Goal: Ask a question

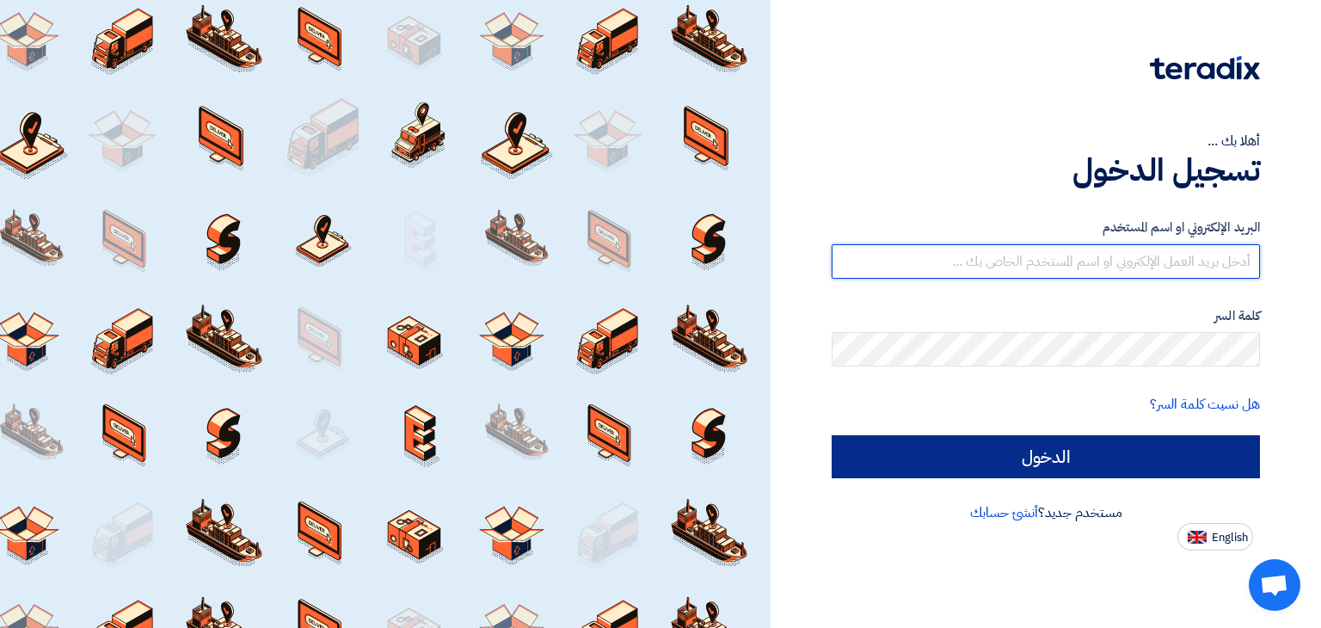
type input "[EMAIL_ADDRESS][DOMAIN_NAME]"
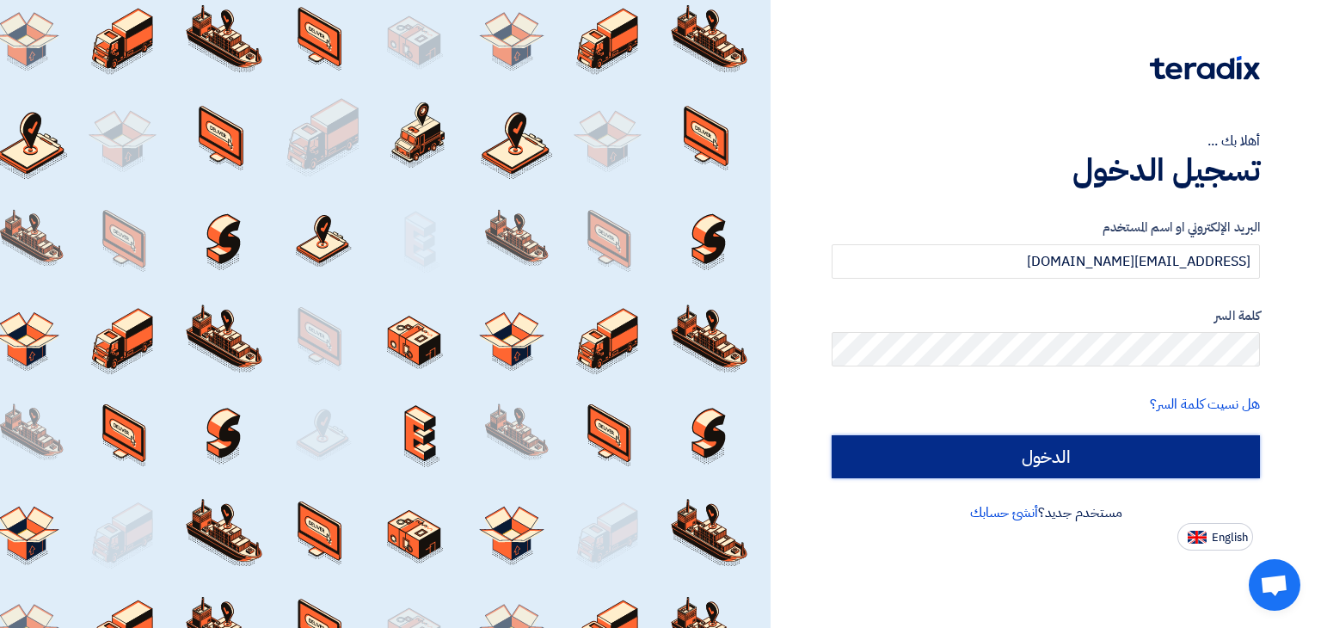
click at [1065, 469] on input "الدخول" at bounding box center [1046, 456] width 428 height 43
click at [1063, 458] on input "الدخول" at bounding box center [1046, 456] width 428 height 43
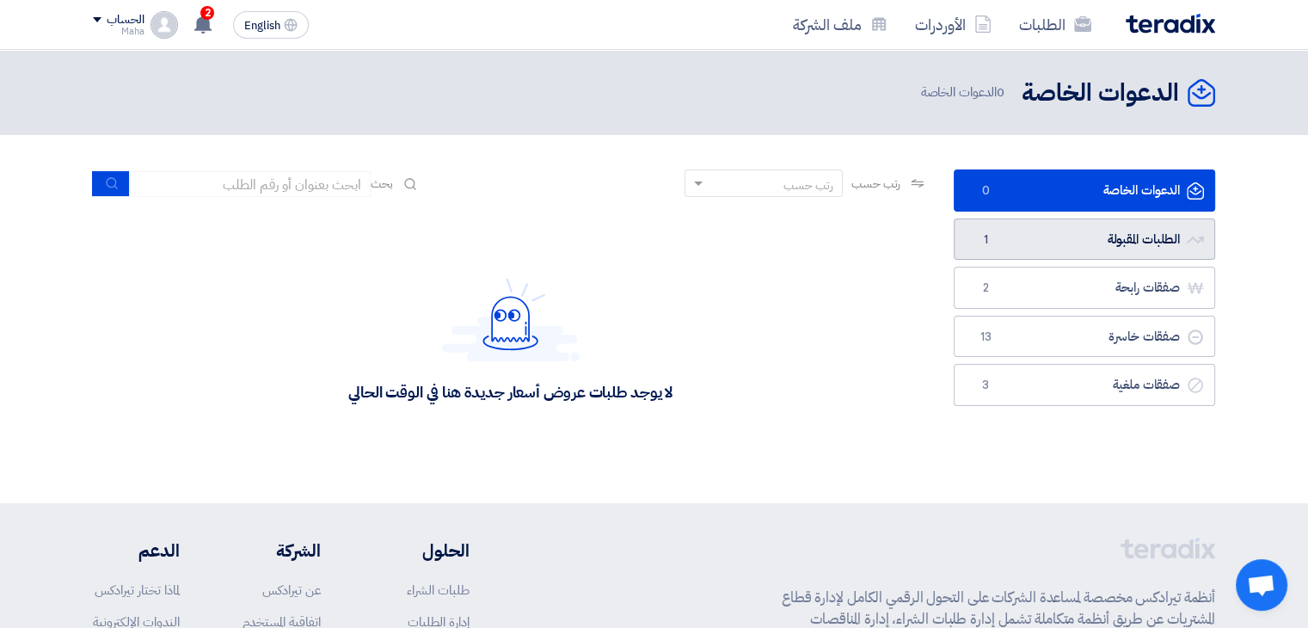
click at [1065, 233] on link "الطلبات المقبولة الطلبات المقبولة 1" at bounding box center [1084, 239] width 261 height 42
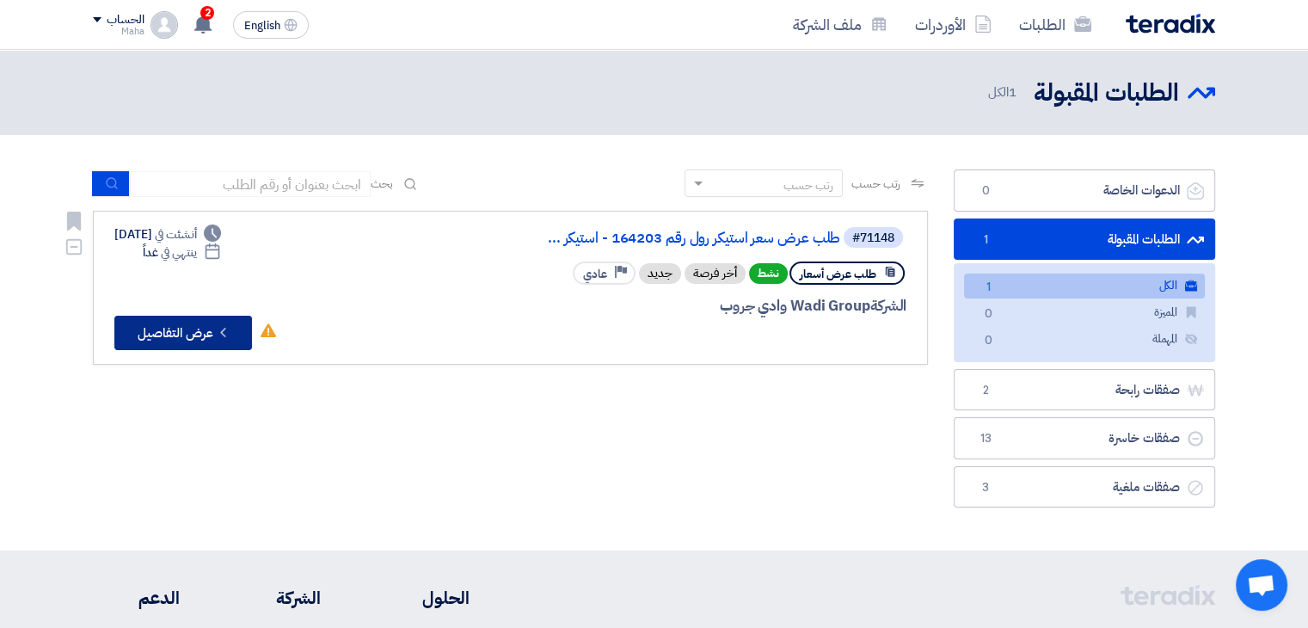
click at [187, 333] on button "Check details عرض التفاصيل" at bounding box center [183, 333] width 138 height 34
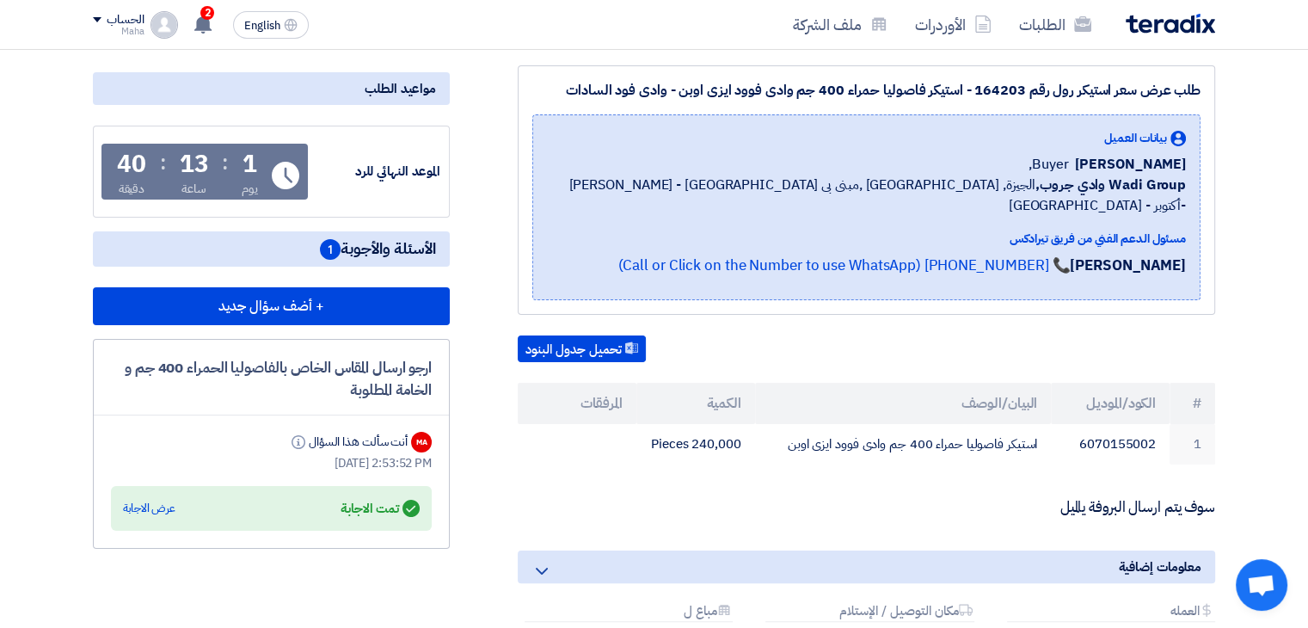
scroll to position [258, 0]
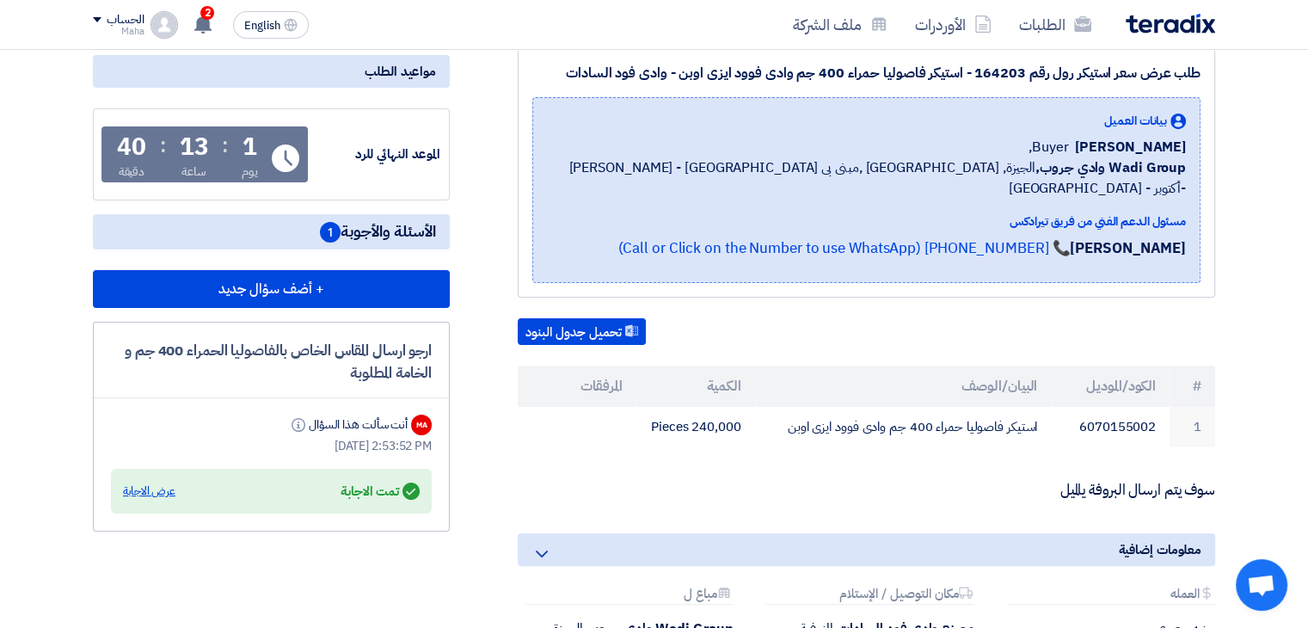
click at [149, 486] on div "عرض الاجابة" at bounding box center [149, 490] width 52 height 17
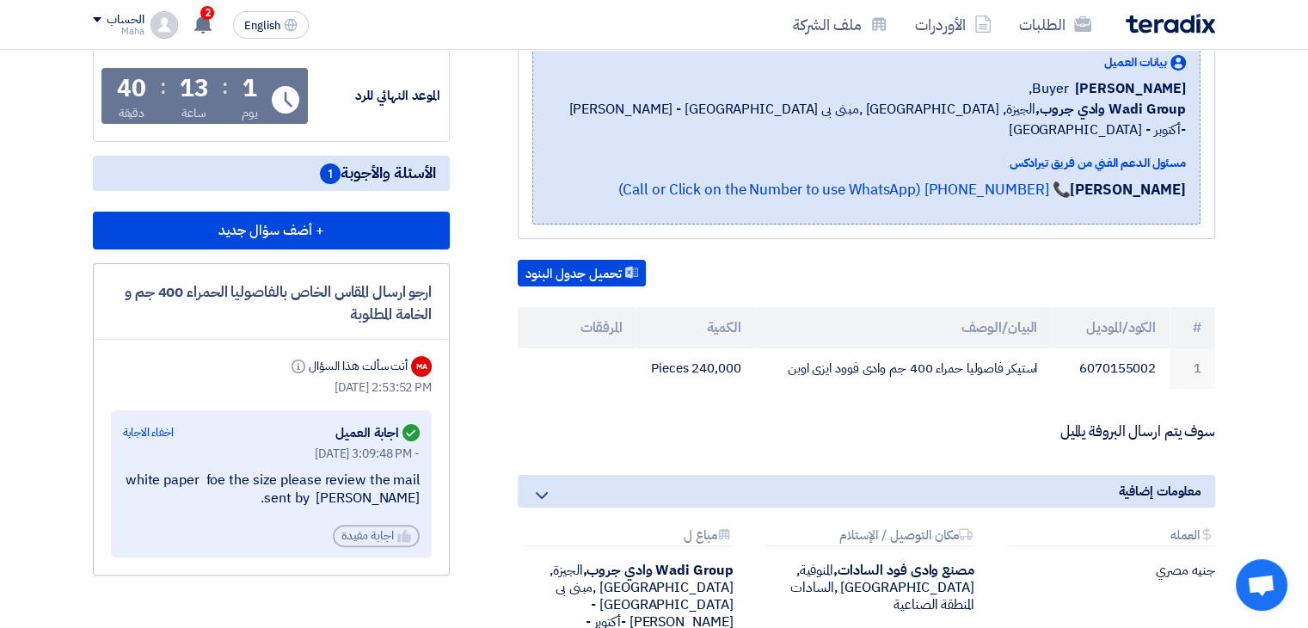
scroll to position [344, 0]
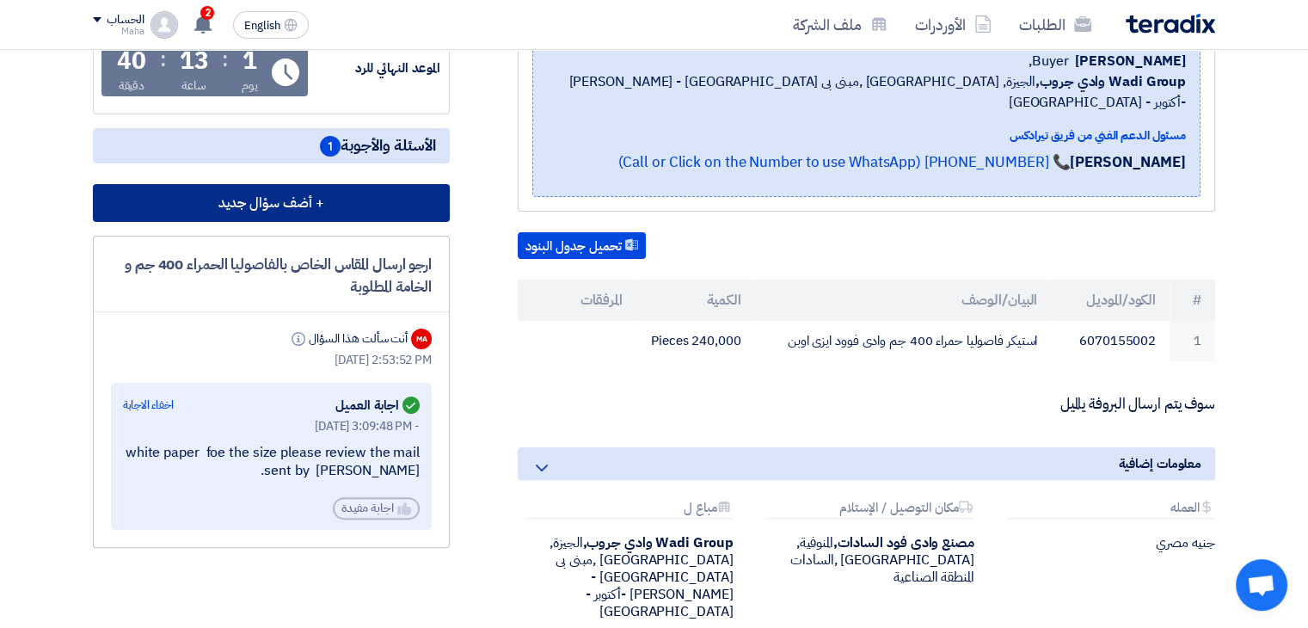
click at [292, 198] on button "+ أضف سؤال جديد" at bounding box center [271, 203] width 357 height 38
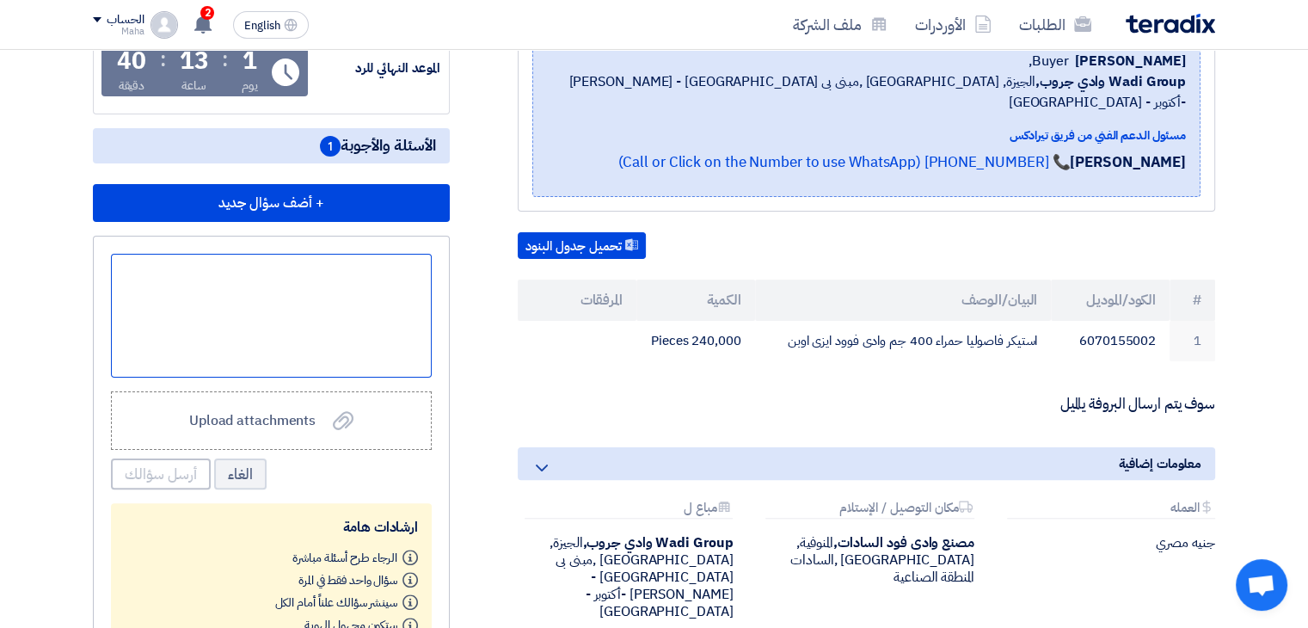
click at [348, 276] on div at bounding box center [271, 316] width 321 height 124
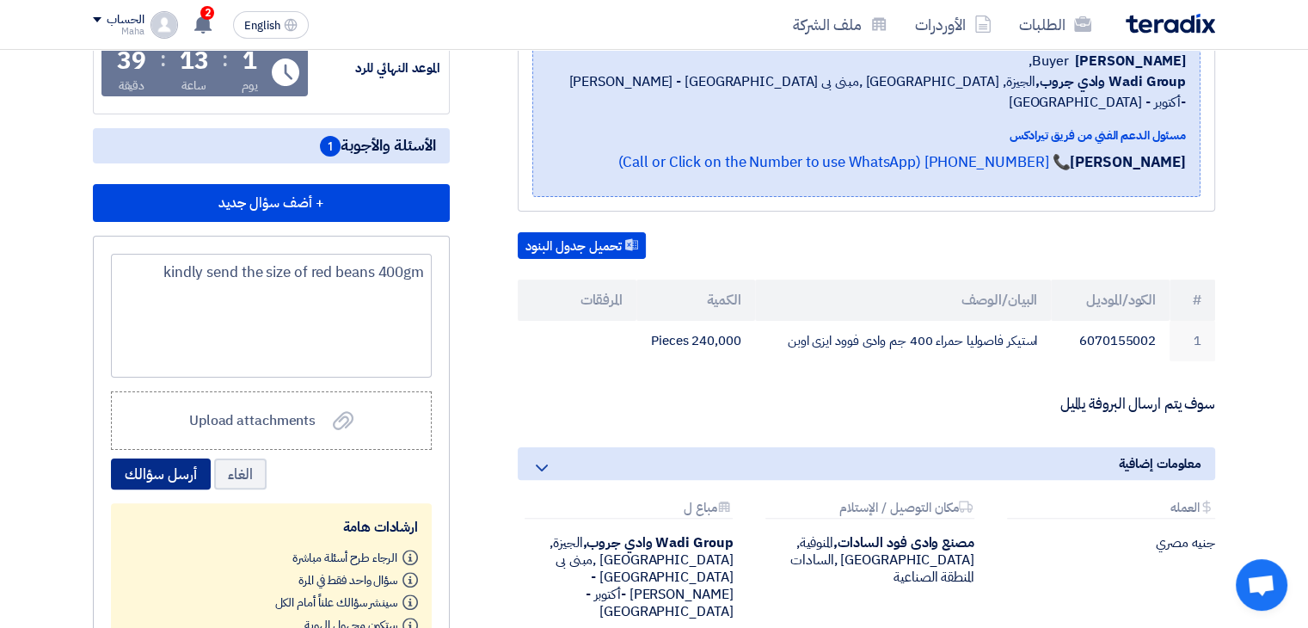
click at [174, 476] on button "أرسل سؤالك" at bounding box center [161, 473] width 100 height 31
